Goal: Check status

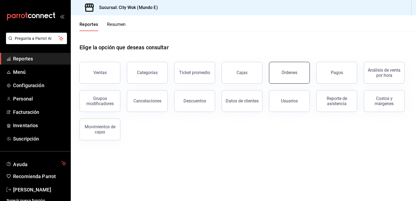
click at [289, 79] on button "Órdenes" at bounding box center [289, 73] width 41 height 22
